Goal: Task Accomplishment & Management: Use online tool/utility

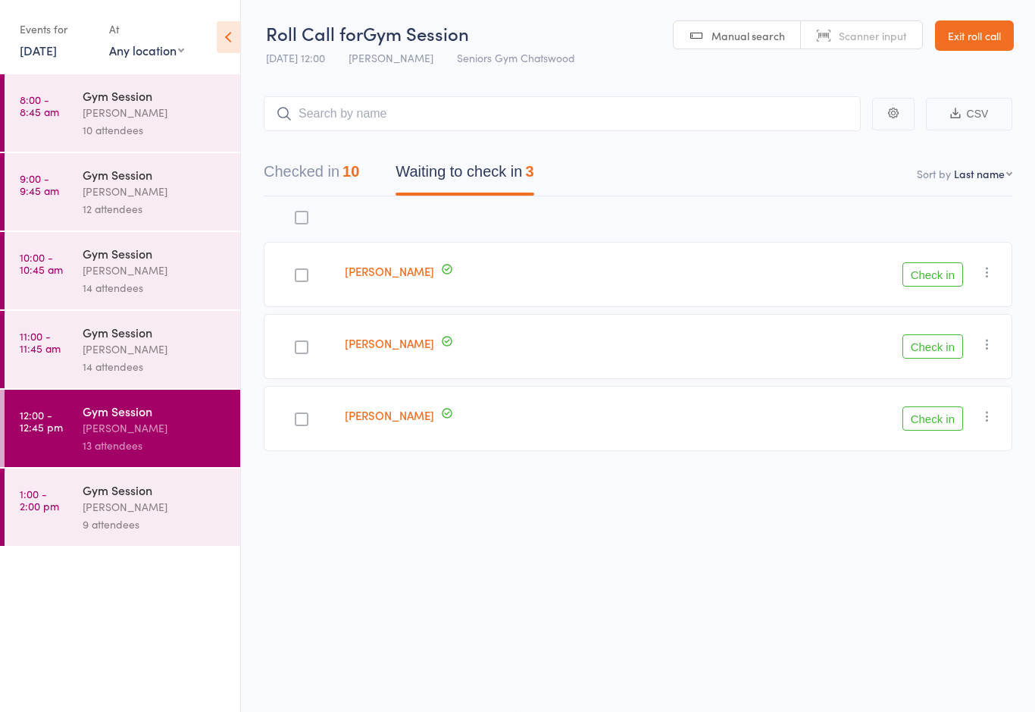
click at [933, 264] on button "Check in" at bounding box center [933, 274] width 61 height 24
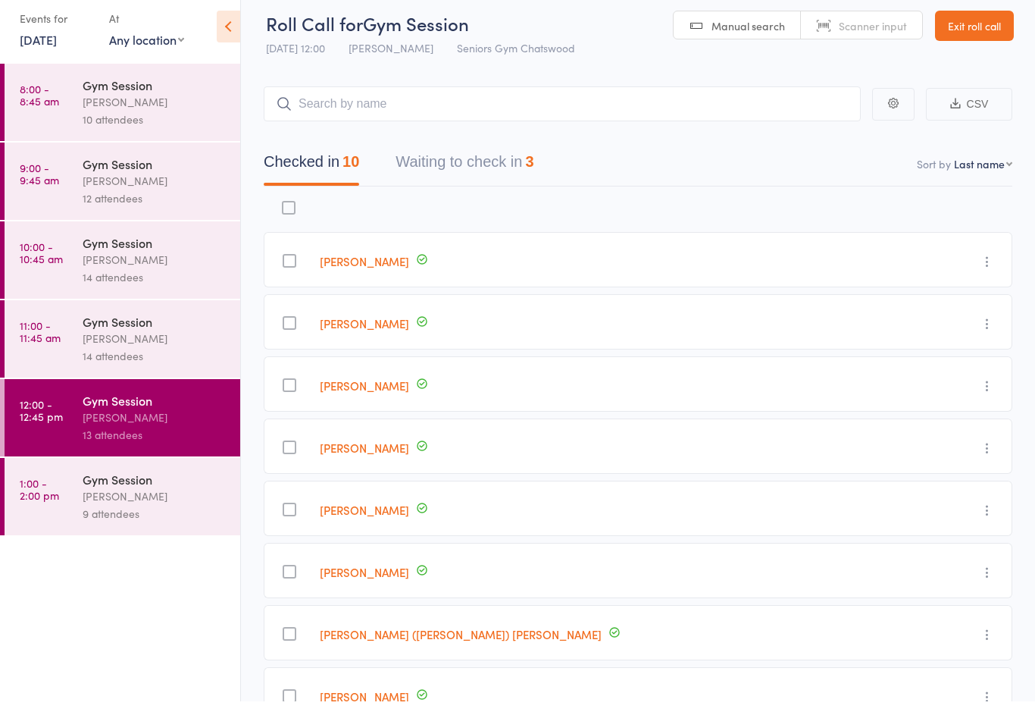
click at [534, 158] on button "Waiting to check in 3" at bounding box center [465, 176] width 138 height 40
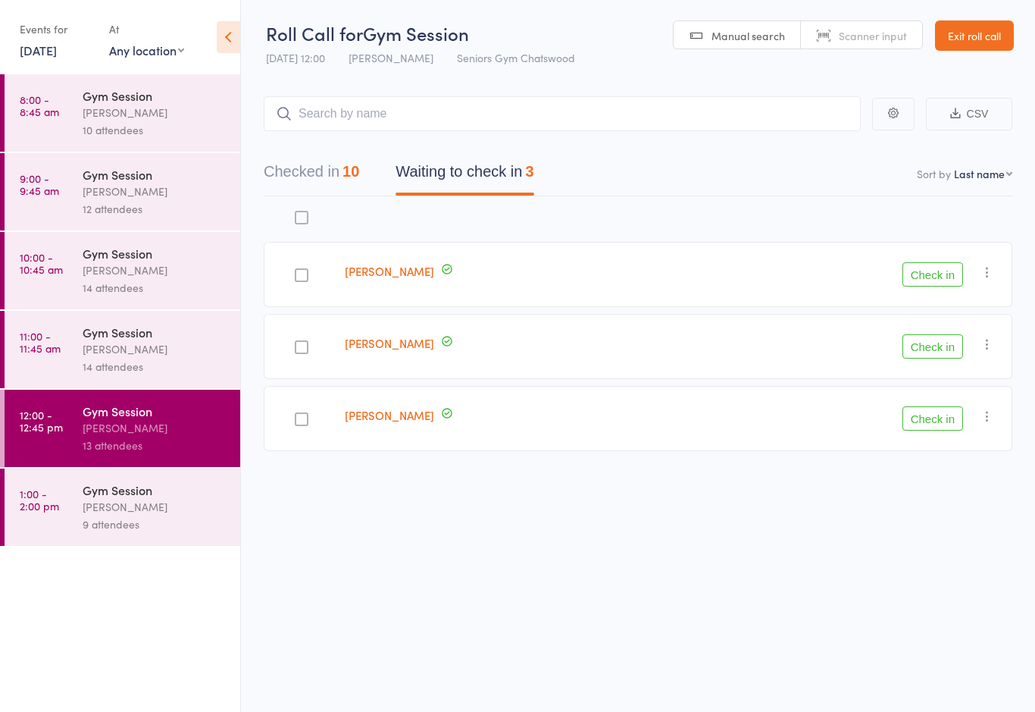
click at [934, 265] on button "Check in" at bounding box center [933, 274] width 61 height 24
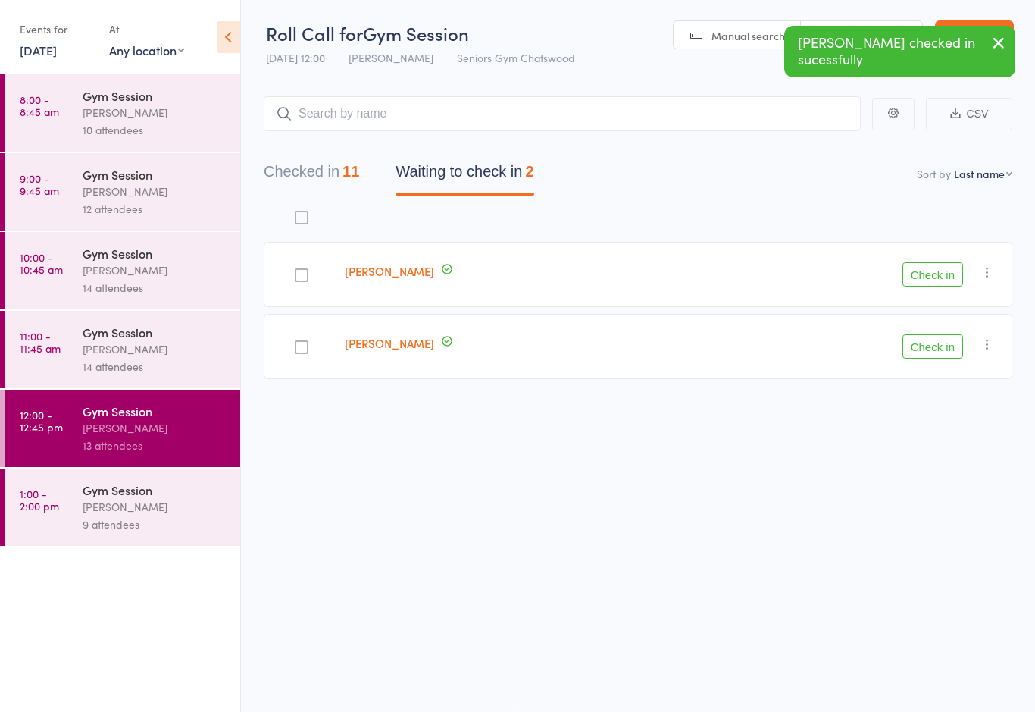
click at [982, 337] on icon "button" at bounding box center [987, 344] width 15 height 15
click at [988, 265] on icon "button" at bounding box center [987, 272] width 15 height 15
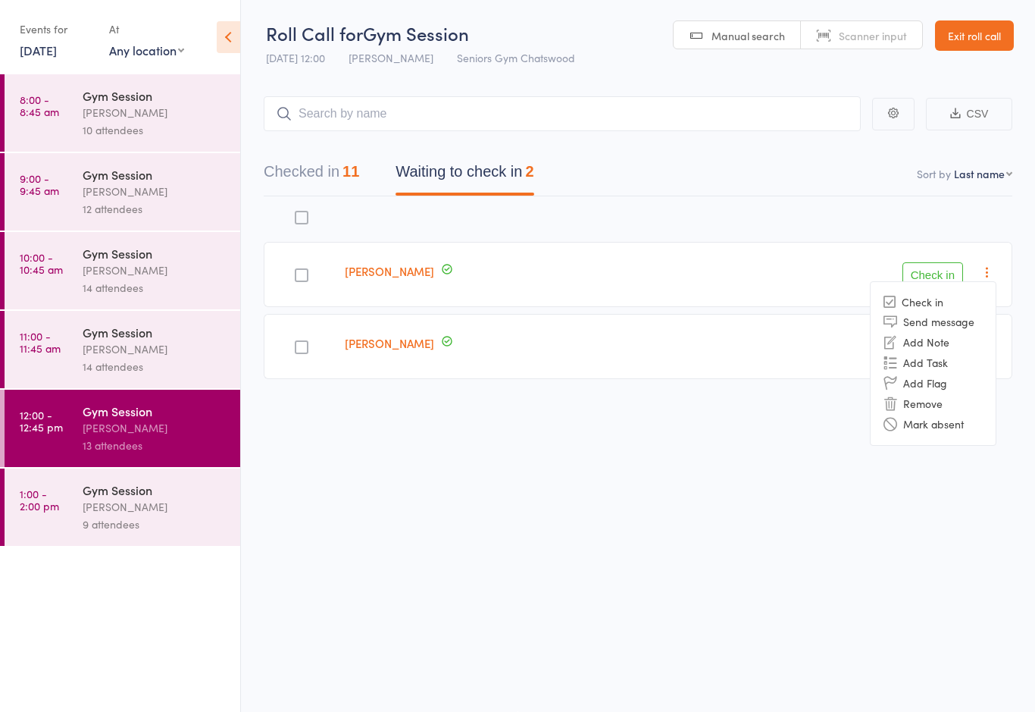
click at [966, 417] on li "Mark absent" at bounding box center [933, 424] width 125 height 20
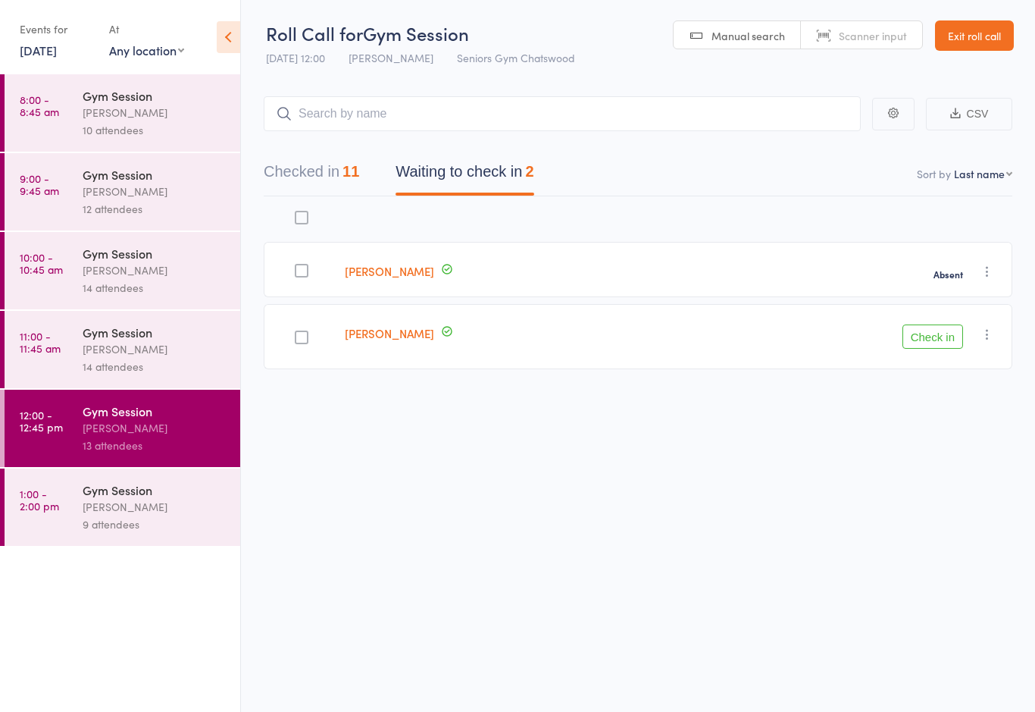
click at [988, 334] on button "button" at bounding box center [987, 334] width 18 height 18
click at [938, 481] on li "Mark absent" at bounding box center [933, 486] width 125 height 20
click at [994, 30] on link "Exit roll call" at bounding box center [974, 35] width 79 height 30
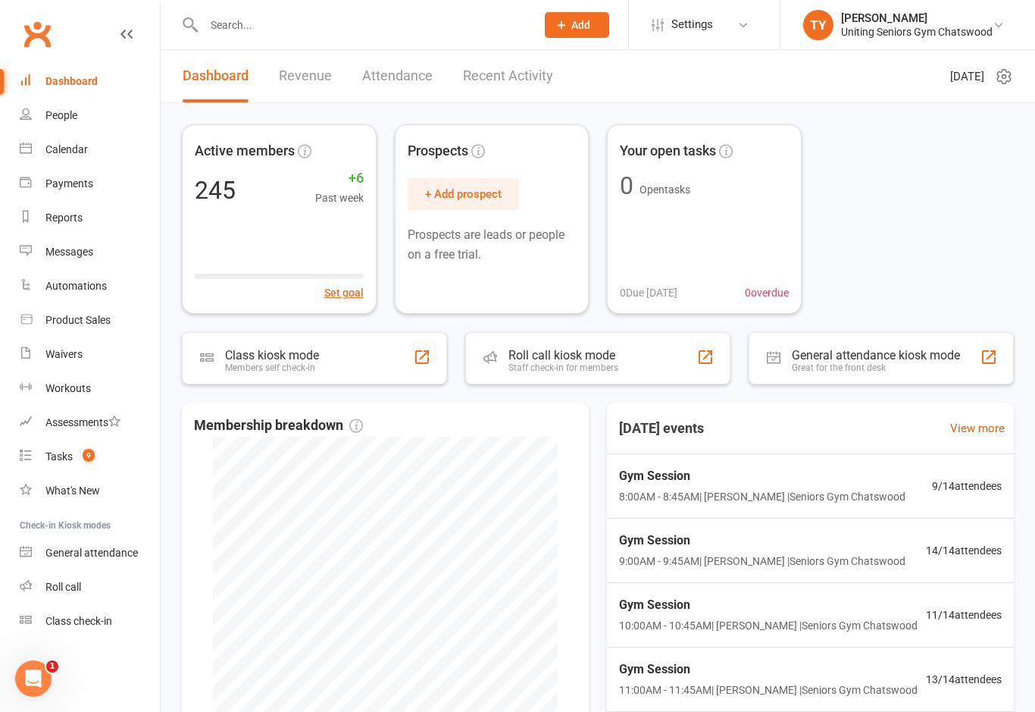
click at [52, 113] on div "People" at bounding box center [61, 115] width 32 height 12
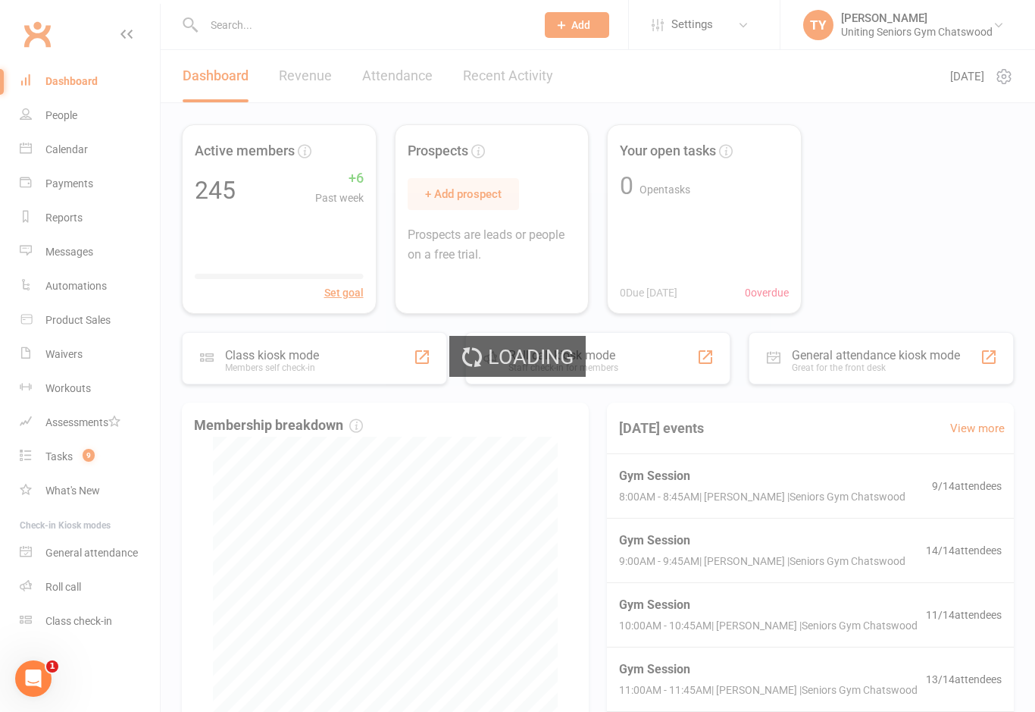
select select "100"
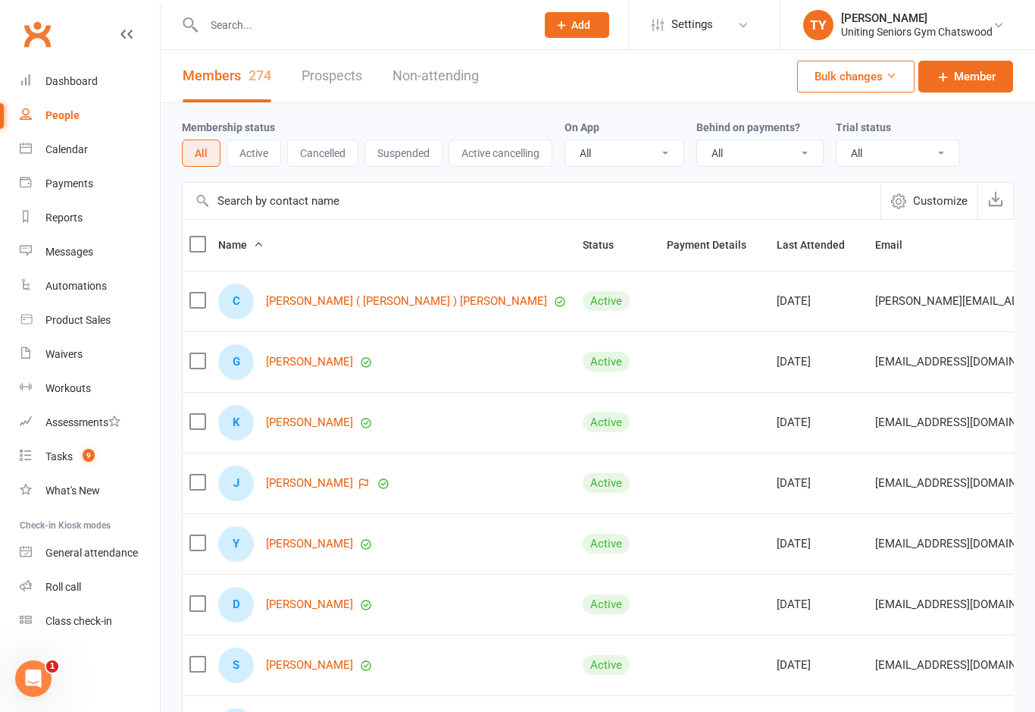
click at [74, 594] on link "Roll call" at bounding box center [90, 587] width 140 height 34
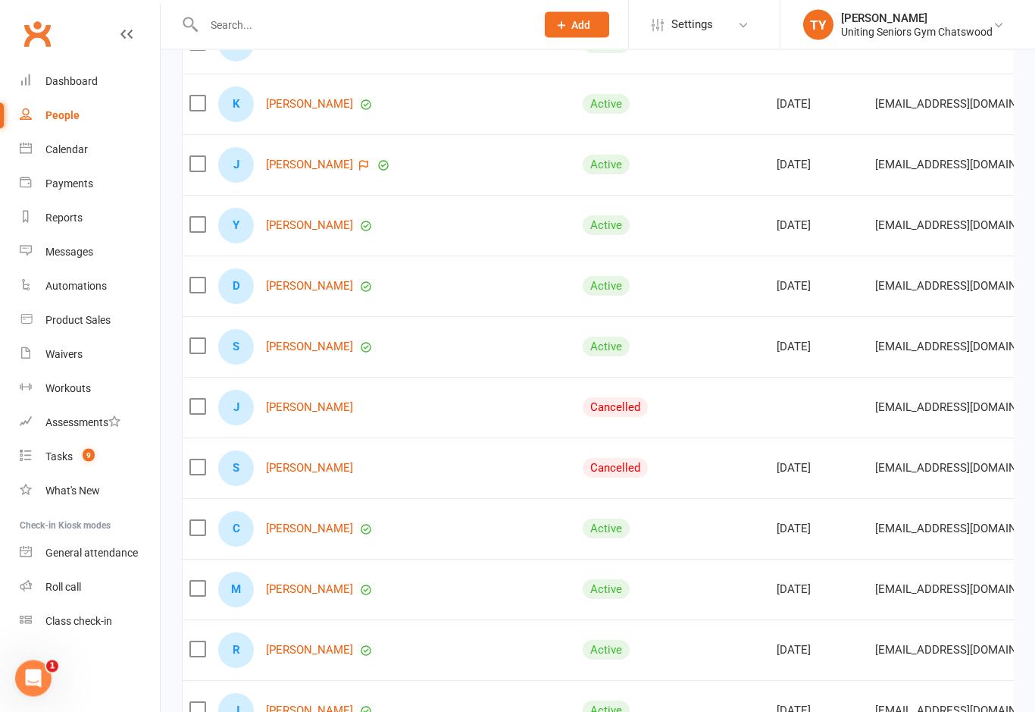
scroll to position [319, 0]
click at [112, 625] on div "Class check-in" at bounding box center [78, 621] width 67 height 12
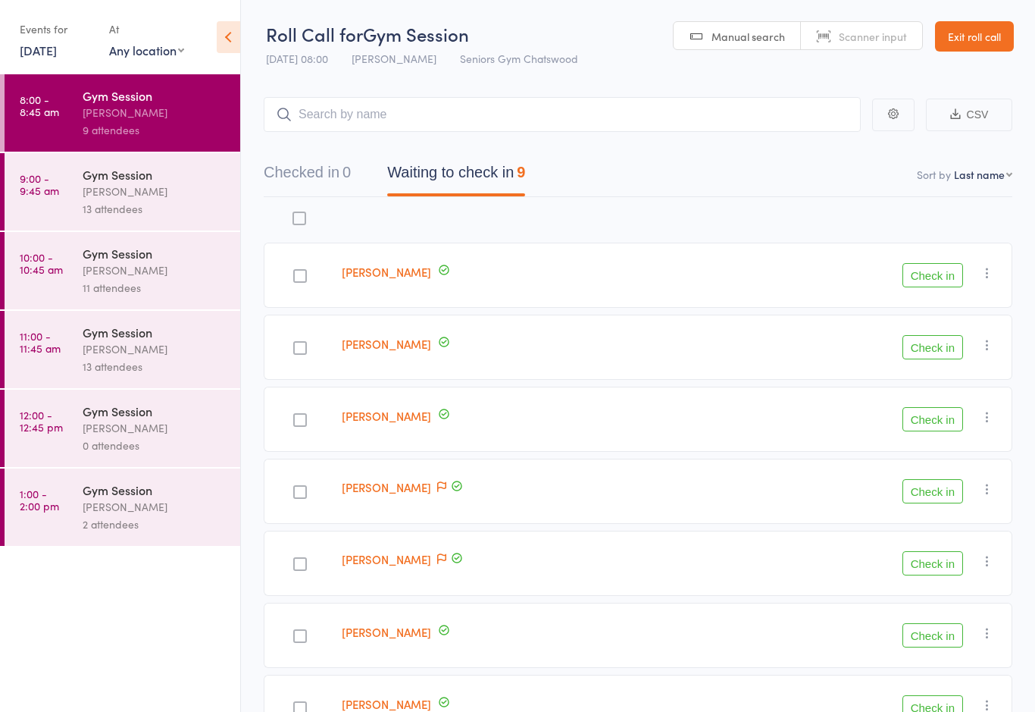
click at [145, 108] on div "[PERSON_NAME]" at bounding box center [155, 112] width 145 height 17
click at [939, 499] on button "Check in" at bounding box center [933, 491] width 61 height 24
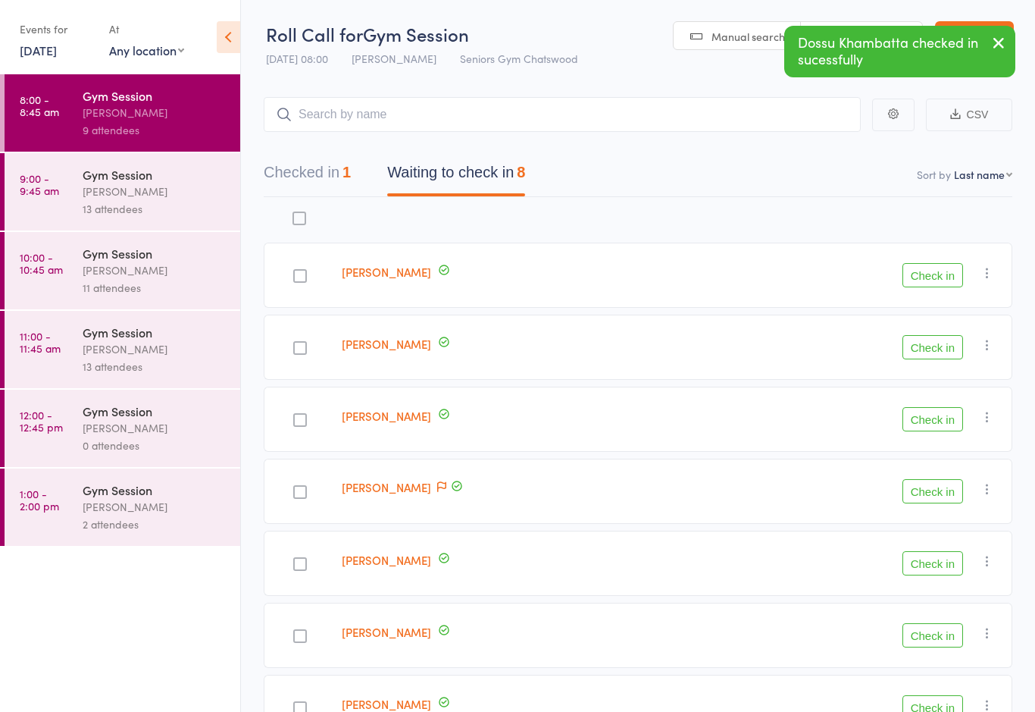
click at [941, 481] on button "Check in" at bounding box center [933, 491] width 61 height 24
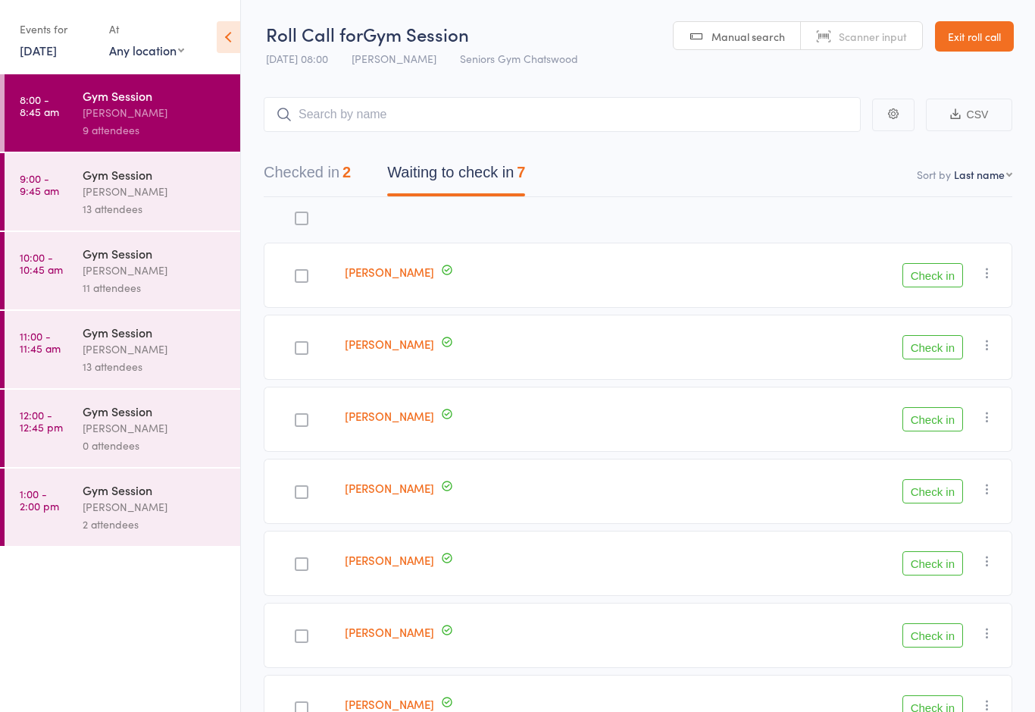
click at [96, 117] on div "[PERSON_NAME]" at bounding box center [155, 112] width 145 height 17
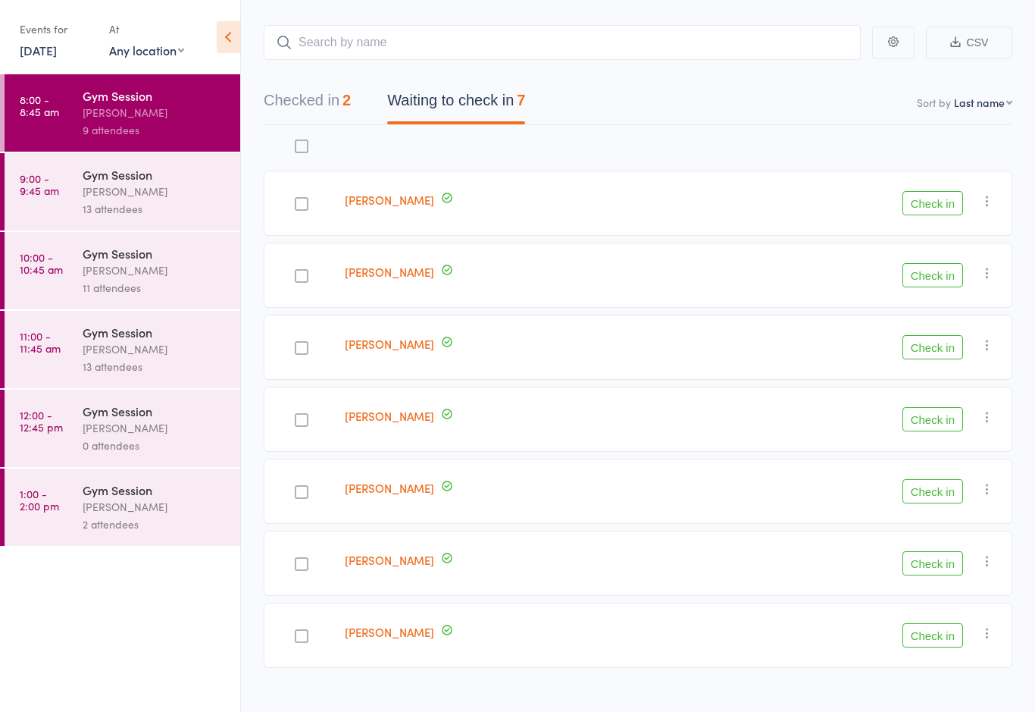
scroll to position [70, 0]
click at [303, 493] on div at bounding box center [302, 494] width 14 height 14
click at [298, 489] on input "checkbox" at bounding box center [298, 489] width 0 height 0
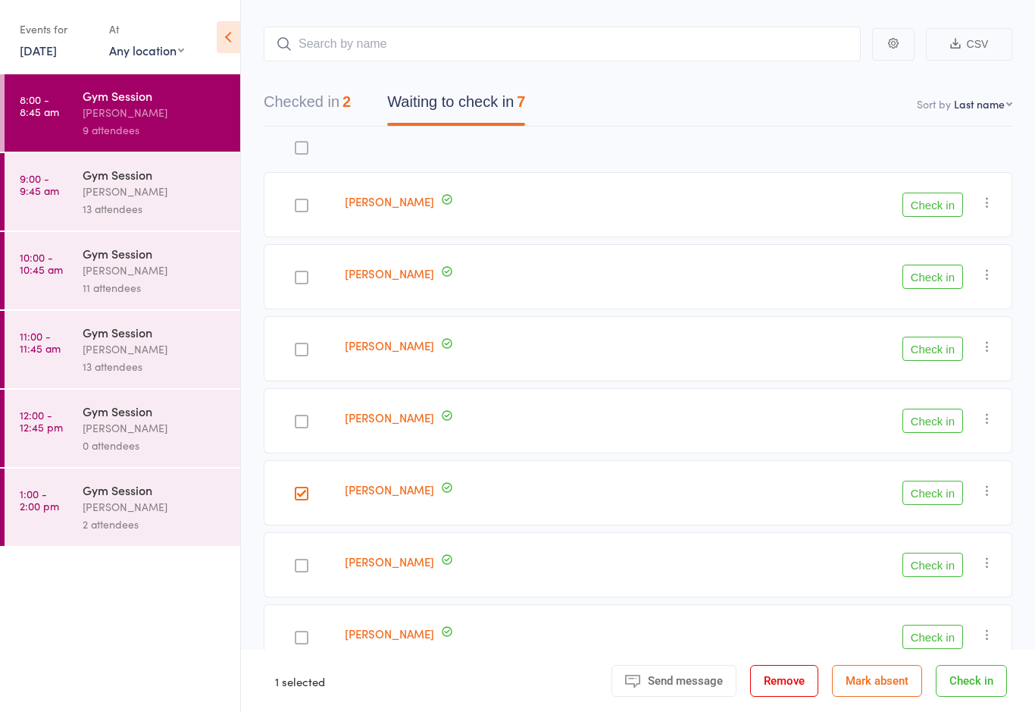
scroll to position [98, 0]
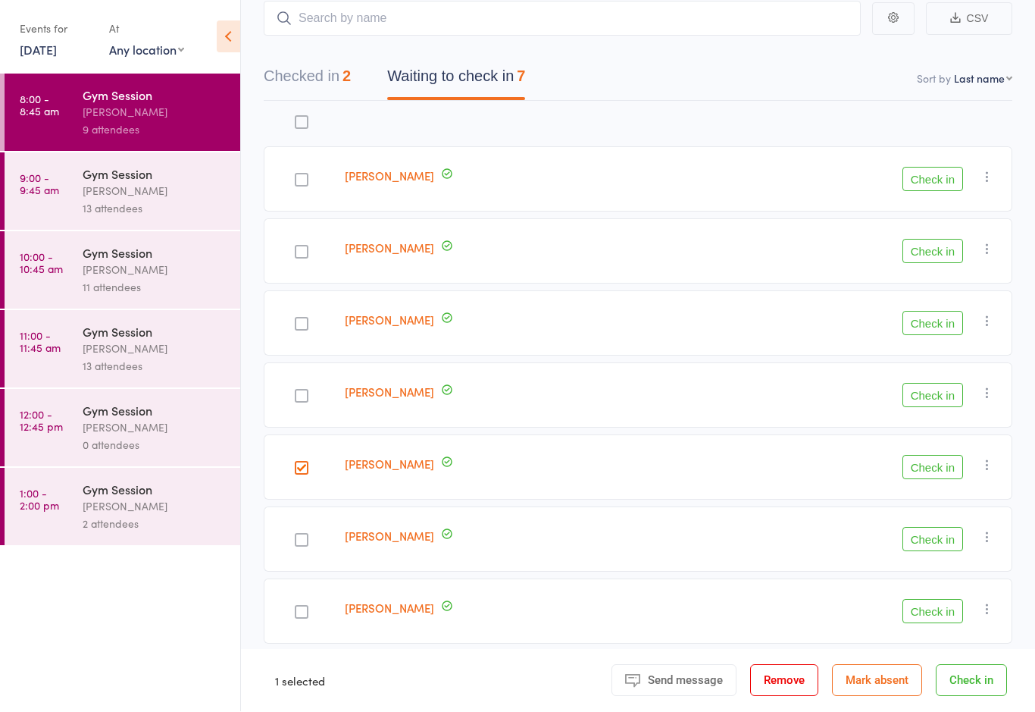
click at [943, 608] on button "Check in" at bounding box center [933, 612] width 61 height 24
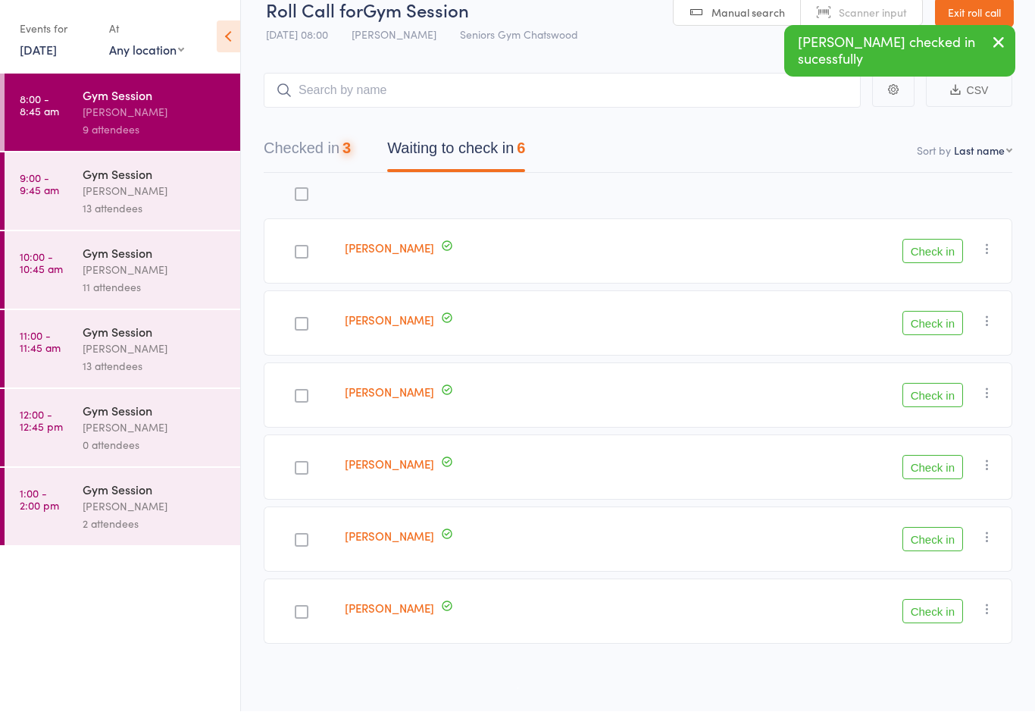
scroll to position [26, 0]
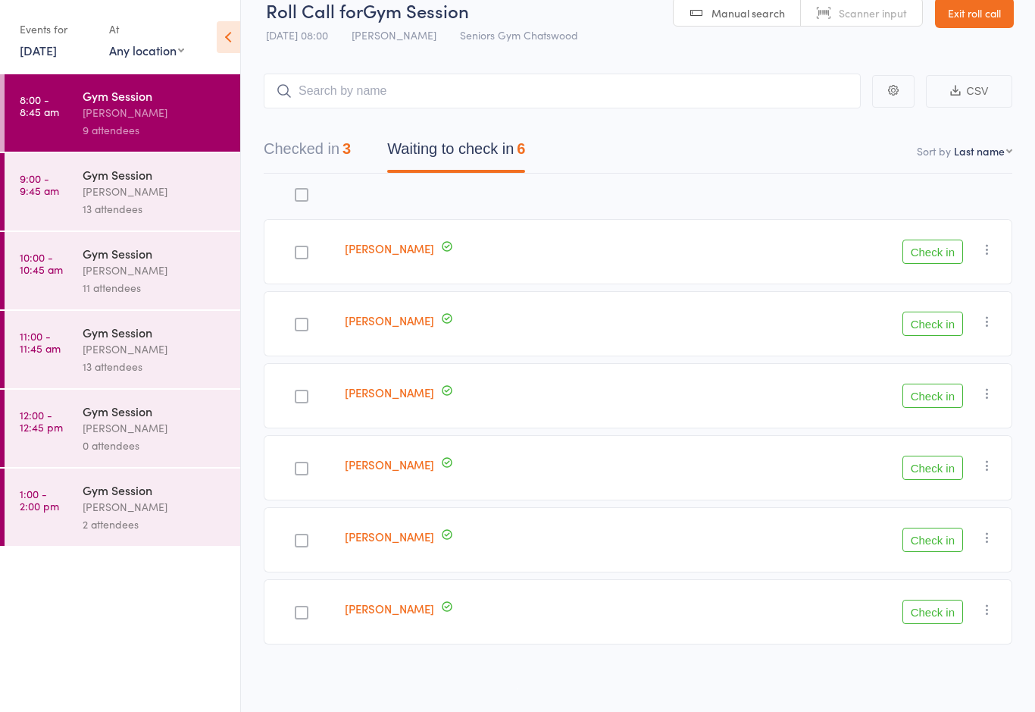
click at [139, 111] on div "[PERSON_NAME]" at bounding box center [155, 112] width 145 height 17
click at [303, 473] on div at bounding box center [302, 469] width 14 height 14
click at [298, 464] on input "checkbox" at bounding box center [298, 464] width 0 height 0
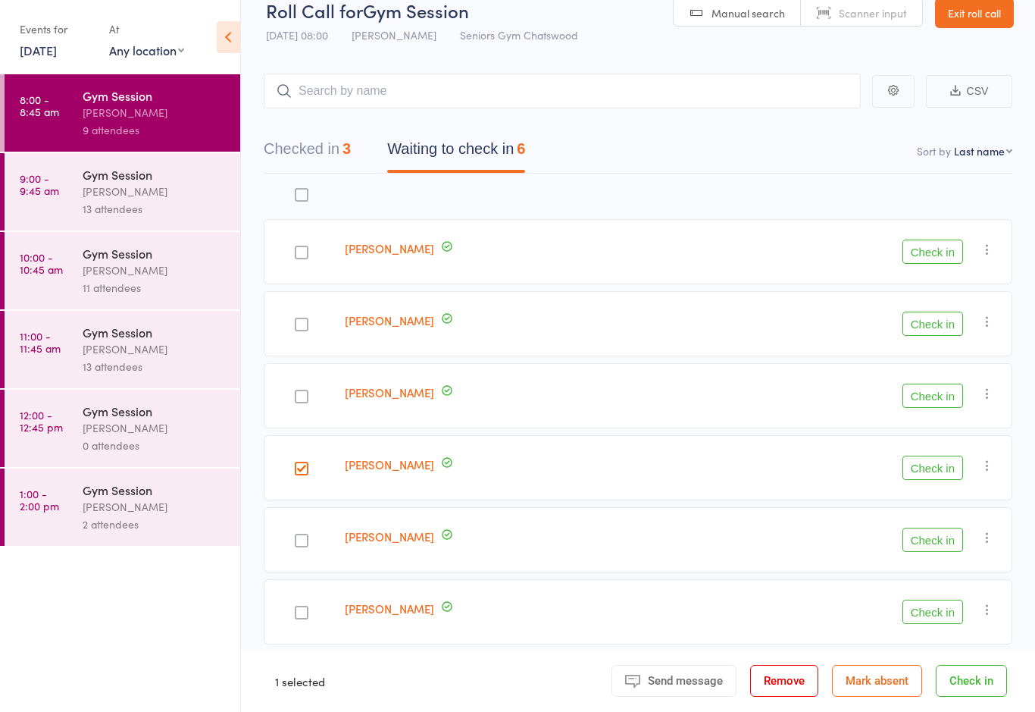
click at [296, 547] on label at bounding box center [302, 542] width 14 height 16
click at [298, 536] on input "checkbox" at bounding box center [298, 536] width 0 height 0
click at [939, 251] on button "Check in" at bounding box center [933, 252] width 61 height 24
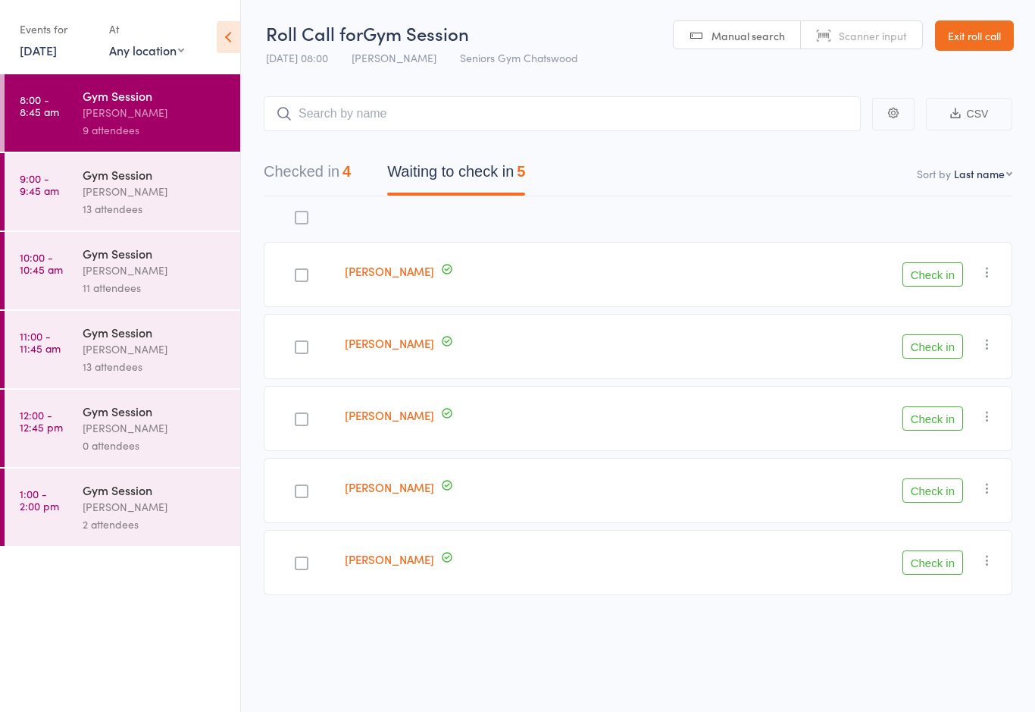
click at [937, 341] on button "Check in" at bounding box center [933, 346] width 61 height 24
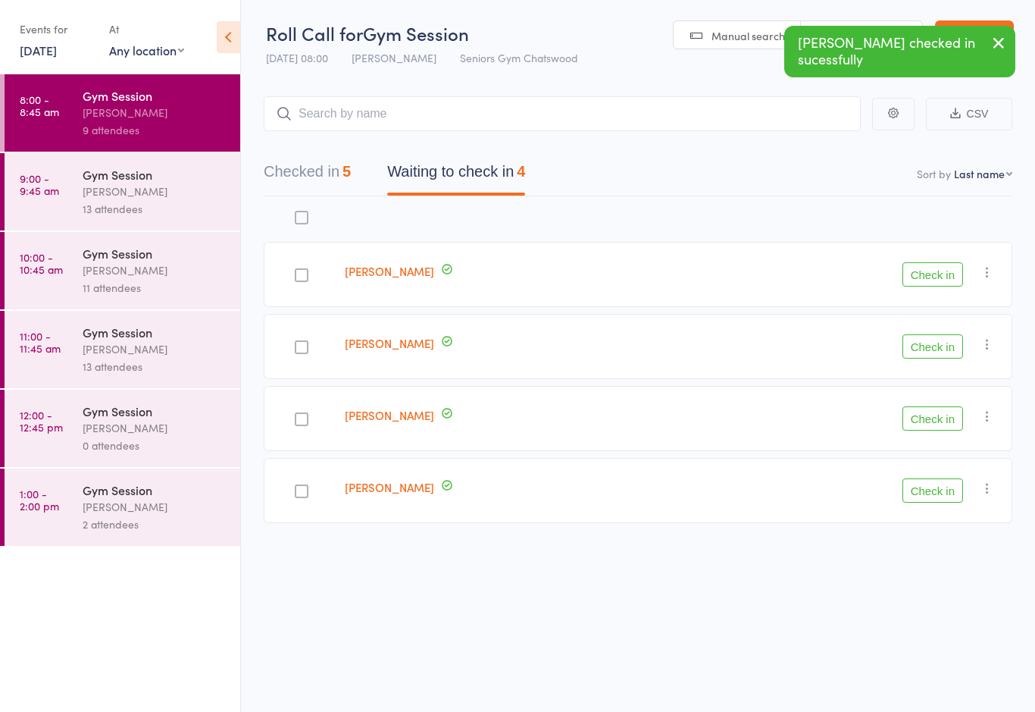
click at [935, 480] on button "Check in" at bounding box center [933, 490] width 61 height 24
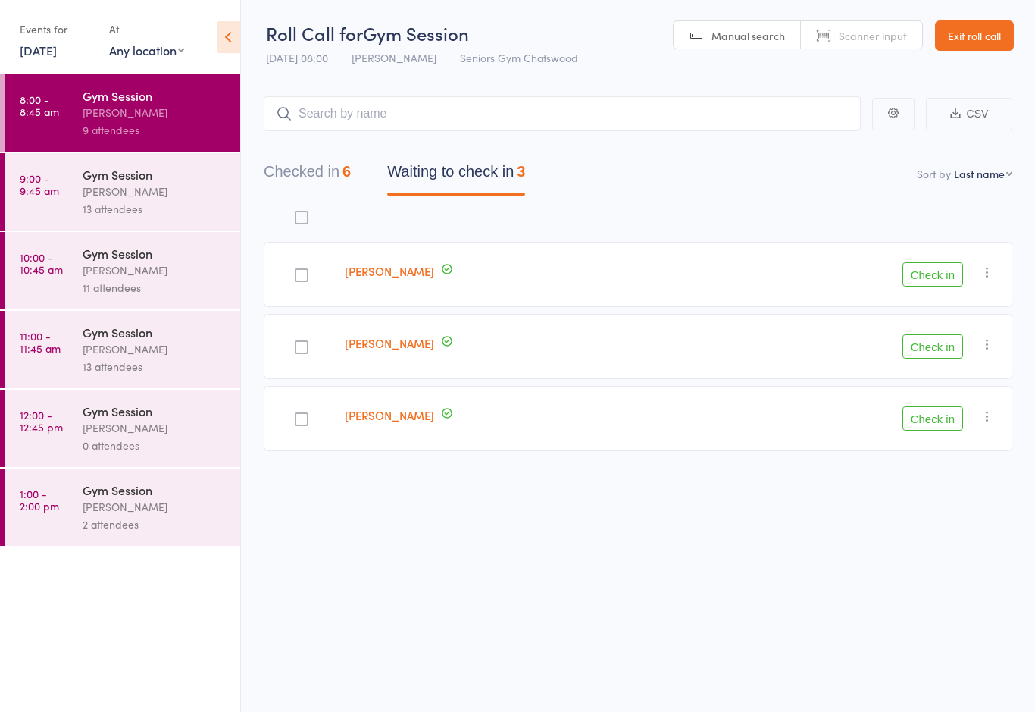
click at [324, 164] on button "Checked in 6" at bounding box center [307, 175] width 87 height 40
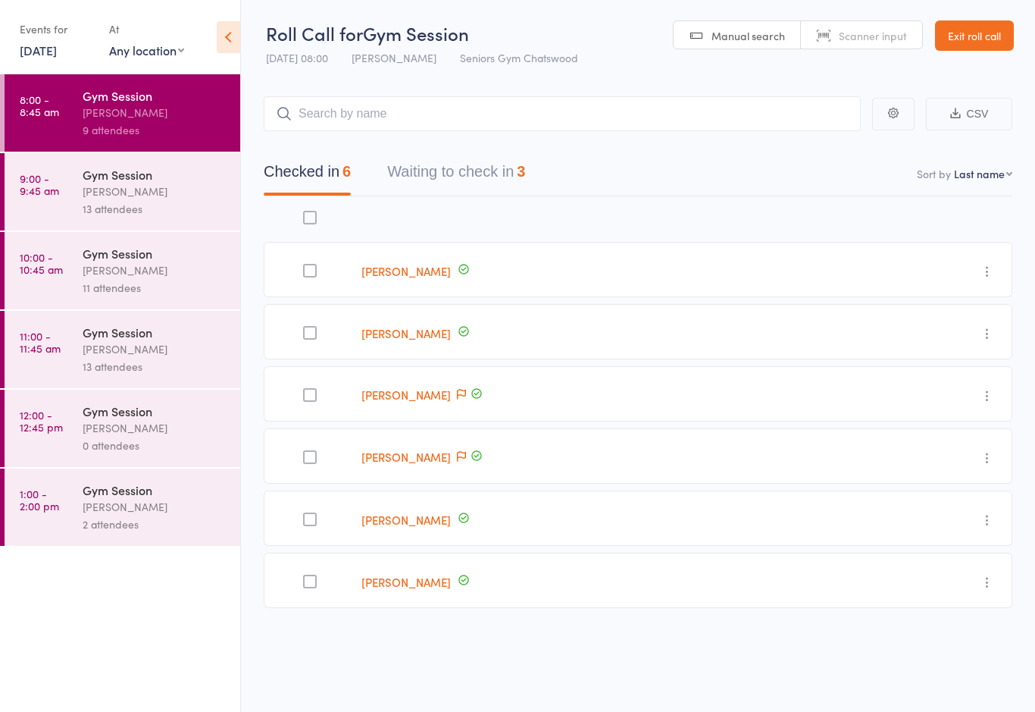
click at [312, 330] on div at bounding box center [310, 333] width 14 height 14
click at [306, 328] on input "checkbox" at bounding box center [306, 328] width 0 height 0
click at [964, 672] on button "Mark absent" at bounding box center [962, 681] width 90 height 32
click at [463, 155] on button "Waiting to check in 4" at bounding box center [456, 175] width 138 height 40
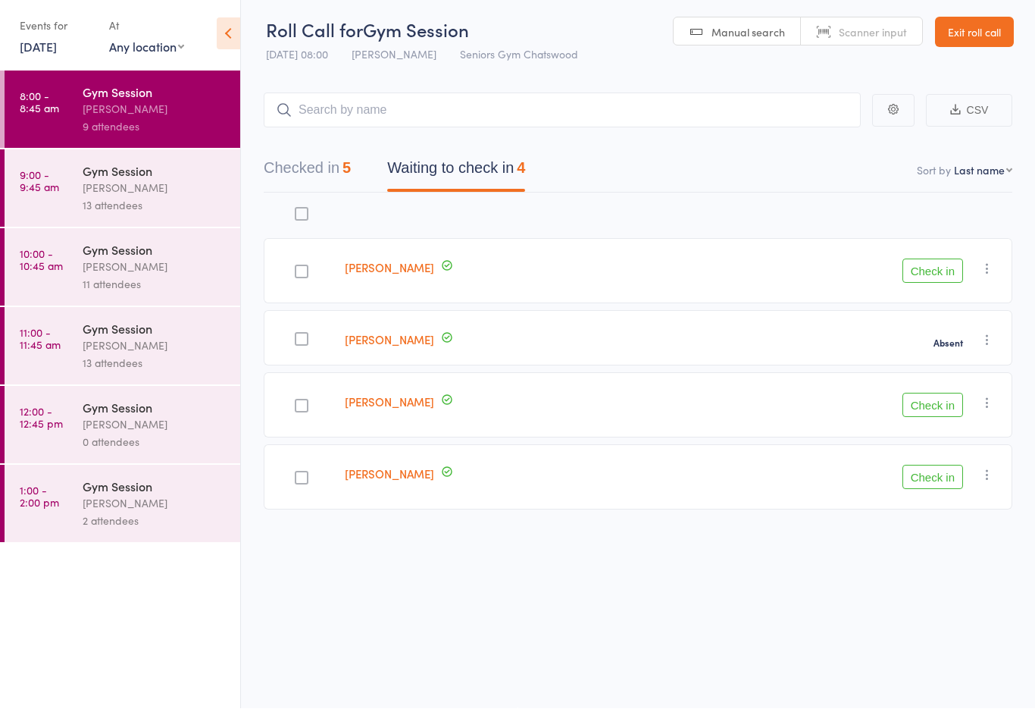
scroll to position [0, 0]
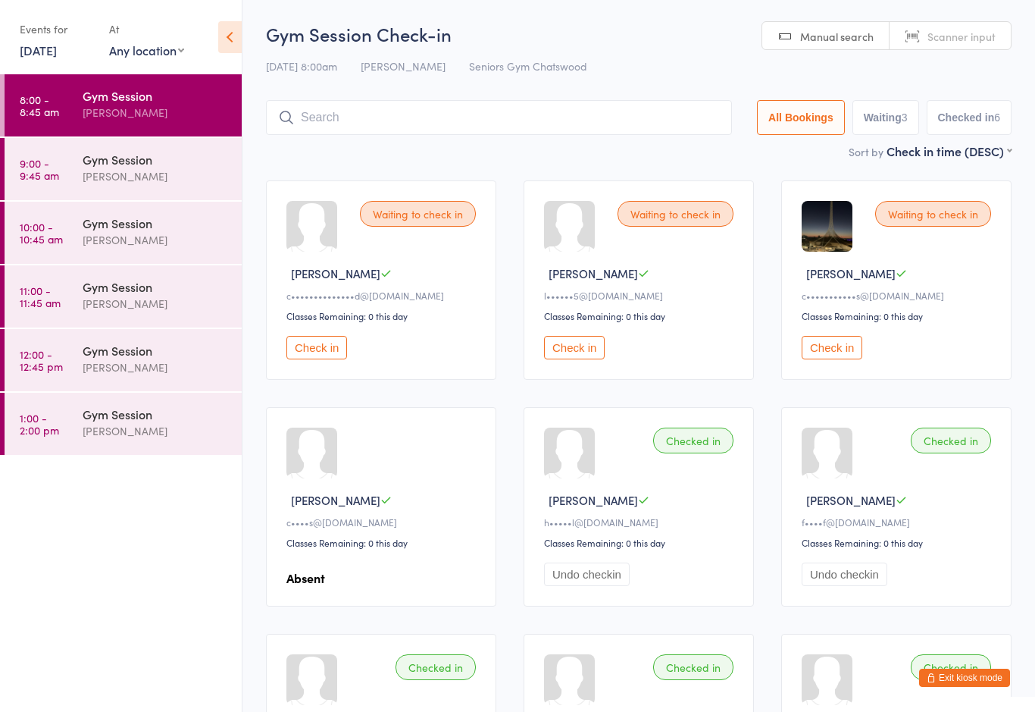
click at [591, 359] on button "Check in" at bounding box center [574, 347] width 61 height 23
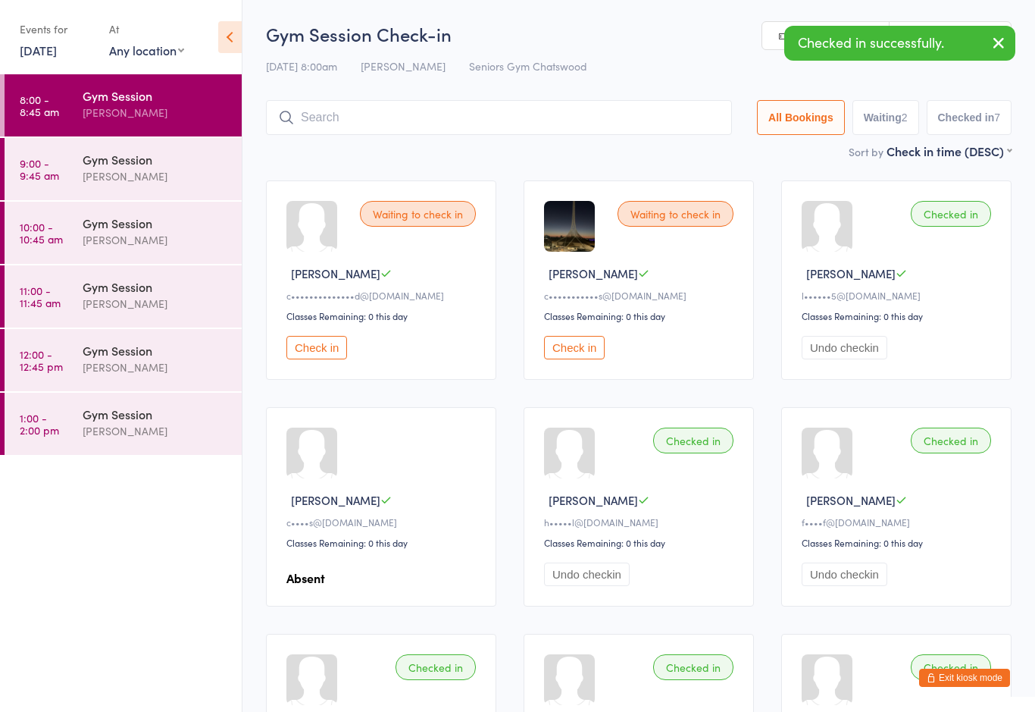
click at [579, 359] on button "Check in" at bounding box center [574, 347] width 61 height 23
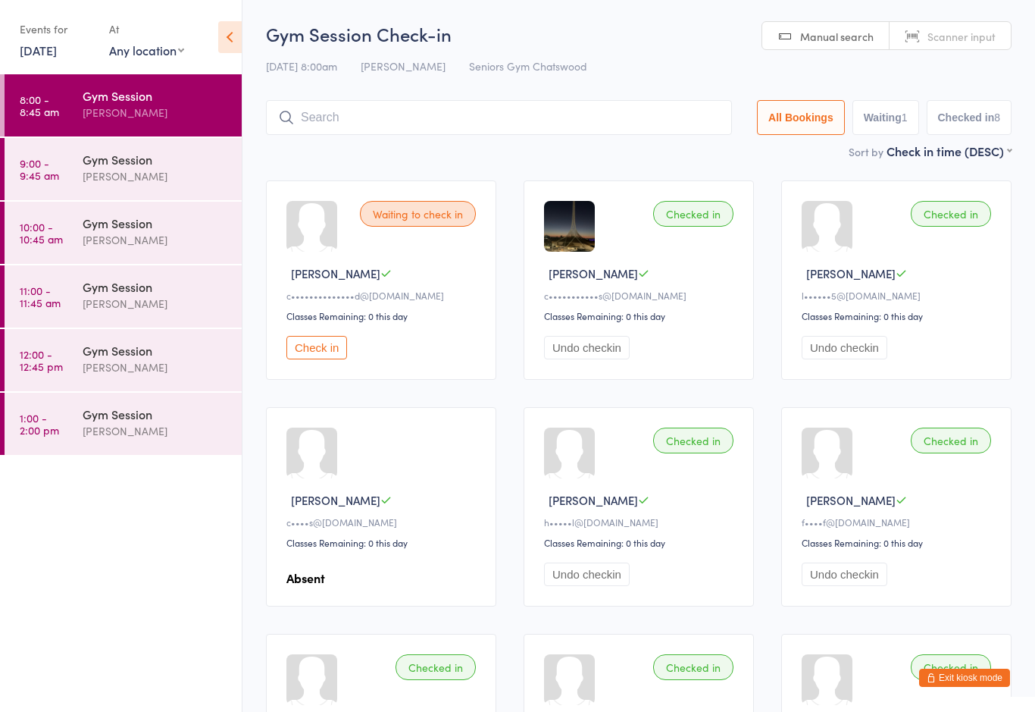
click at [319, 358] on button "Check in" at bounding box center [316, 347] width 61 height 23
